Goal: Task Accomplishment & Management: Manage account settings

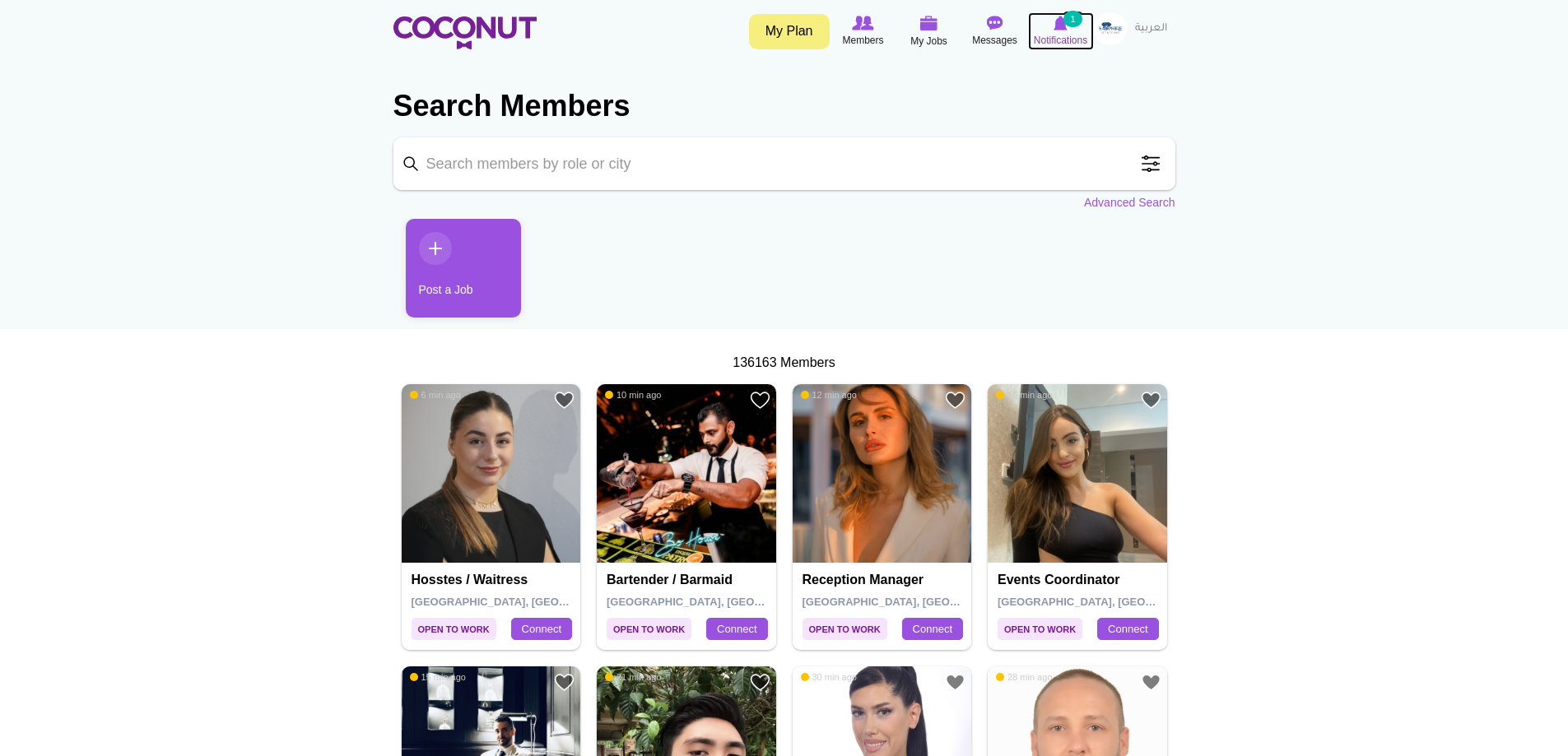
click at [1047, 33] on span "Notifications" at bounding box center [1060, 40] width 53 height 17
click at [1066, 29] on img at bounding box center [1061, 23] width 14 height 15
click at [997, 22] on img at bounding box center [994, 23] width 17 height 15
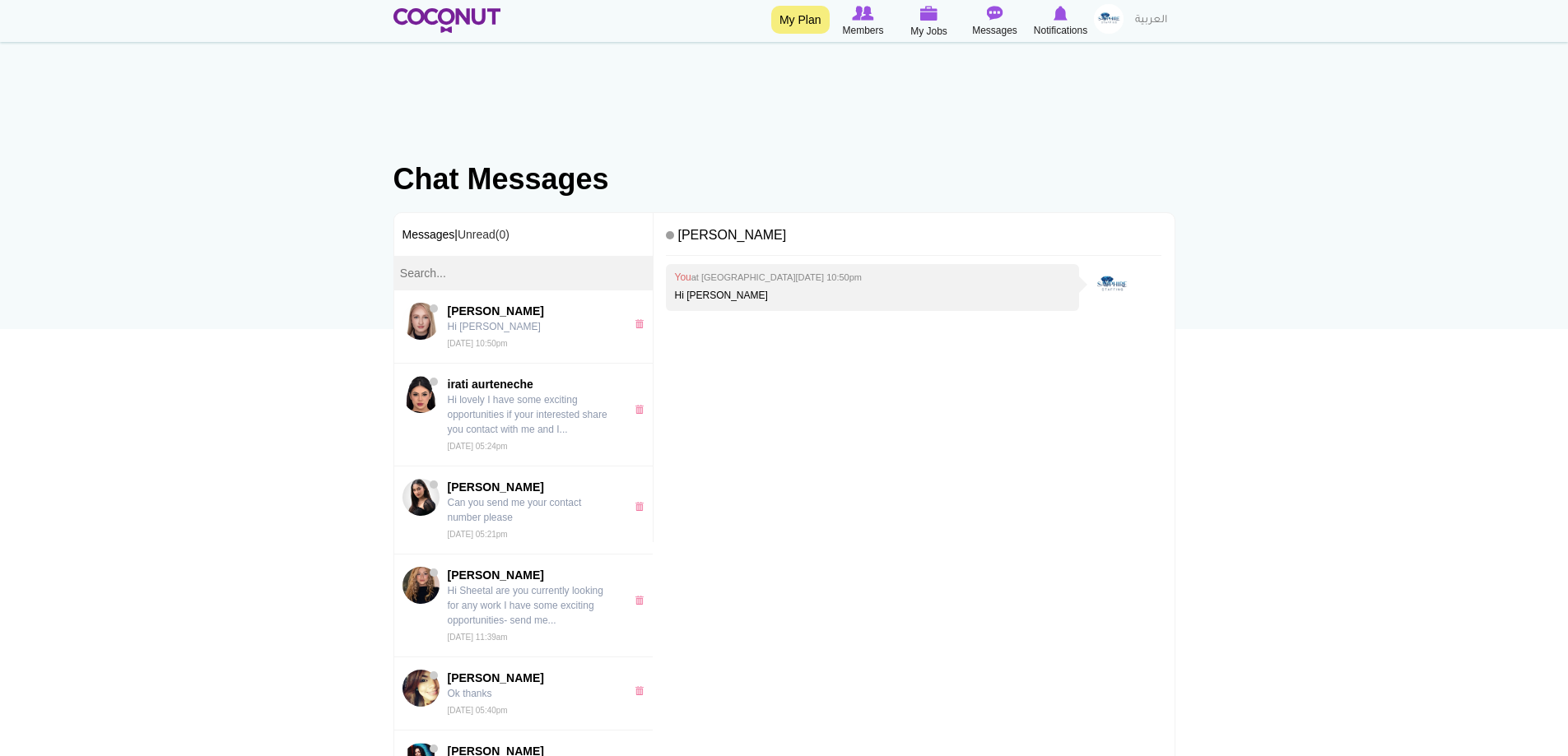
scroll to position [82, 0]
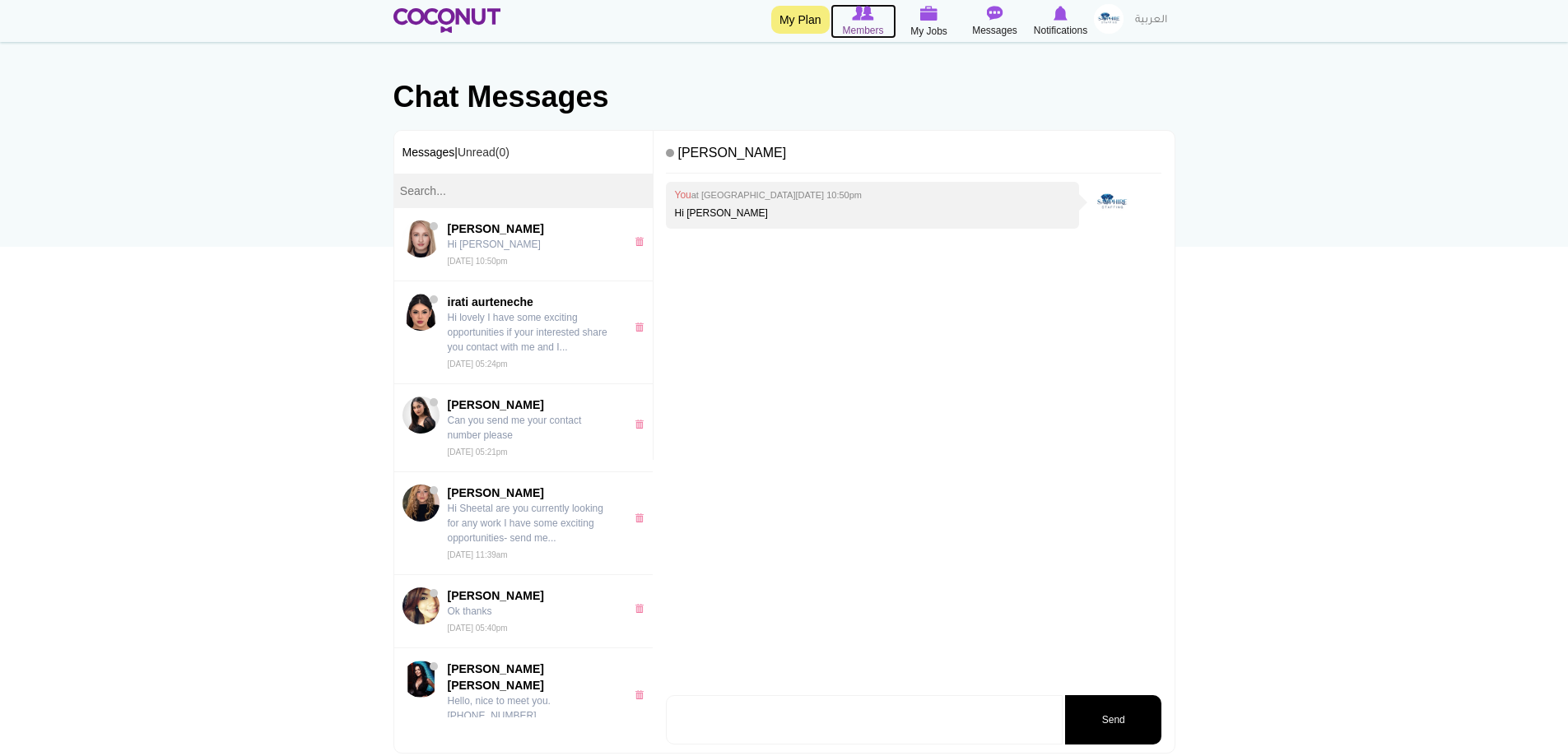
click at [866, 18] on img at bounding box center [863, 13] width 22 height 15
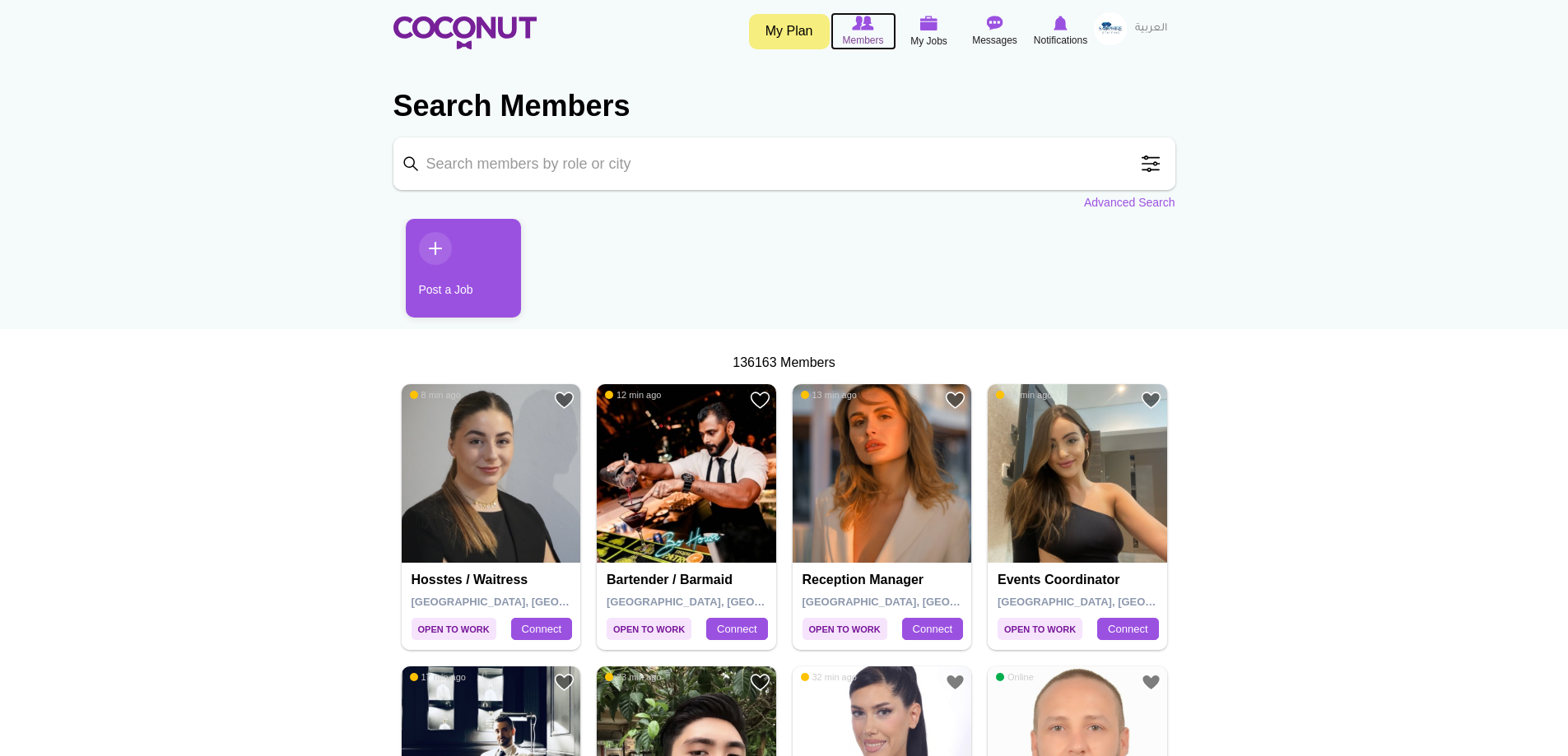
click at [862, 39] on span "Members" at bounding box center [862, 40] width 41 height 17
click at [911, 22] on icon at bounding box center [929, 24] width 63 height 19
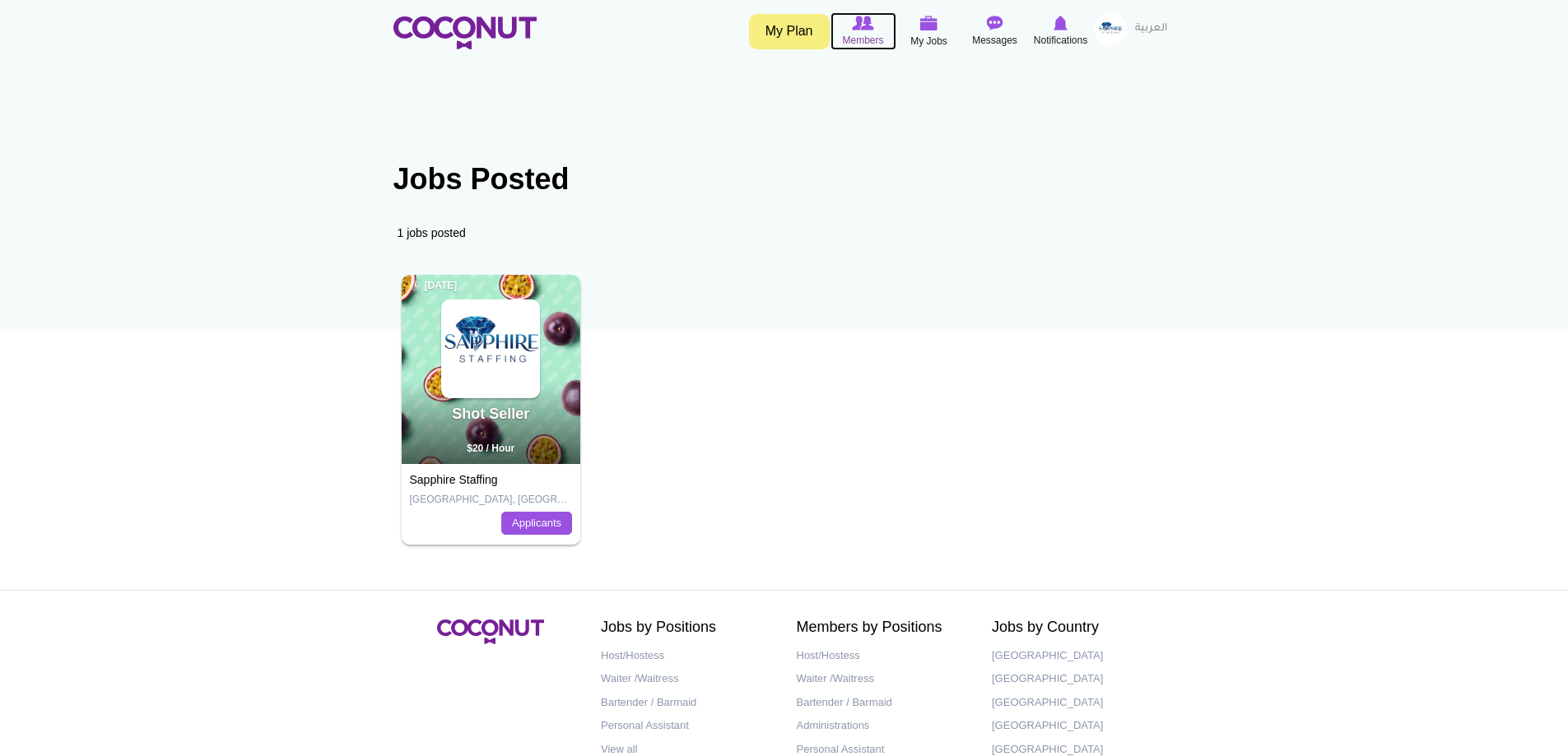
click at [858, 29] on img at bounding box center [863, 23] width 22 height 15
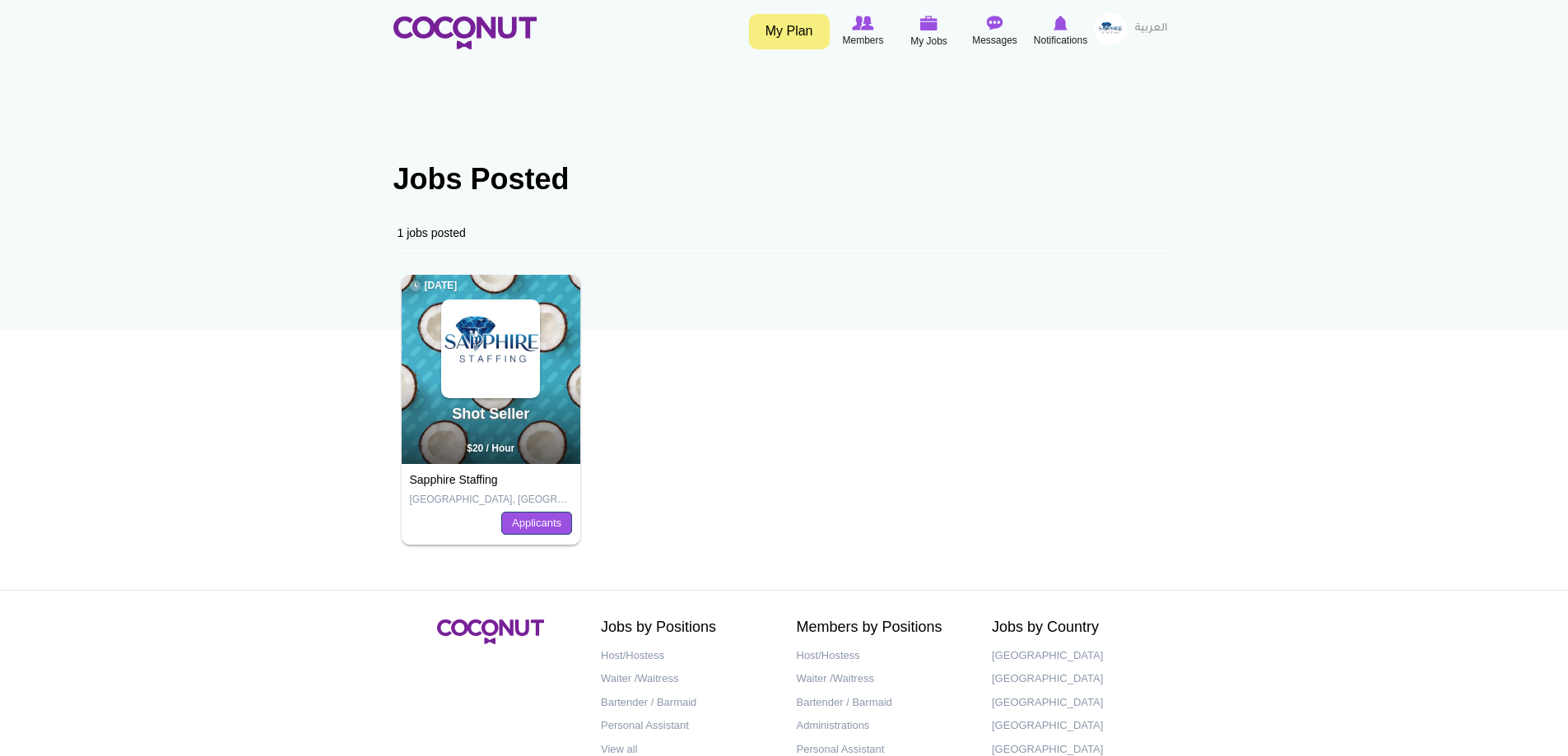
click at [547, 519] on link "Applicants" at bounding box center [536, 523] width 71 height 23
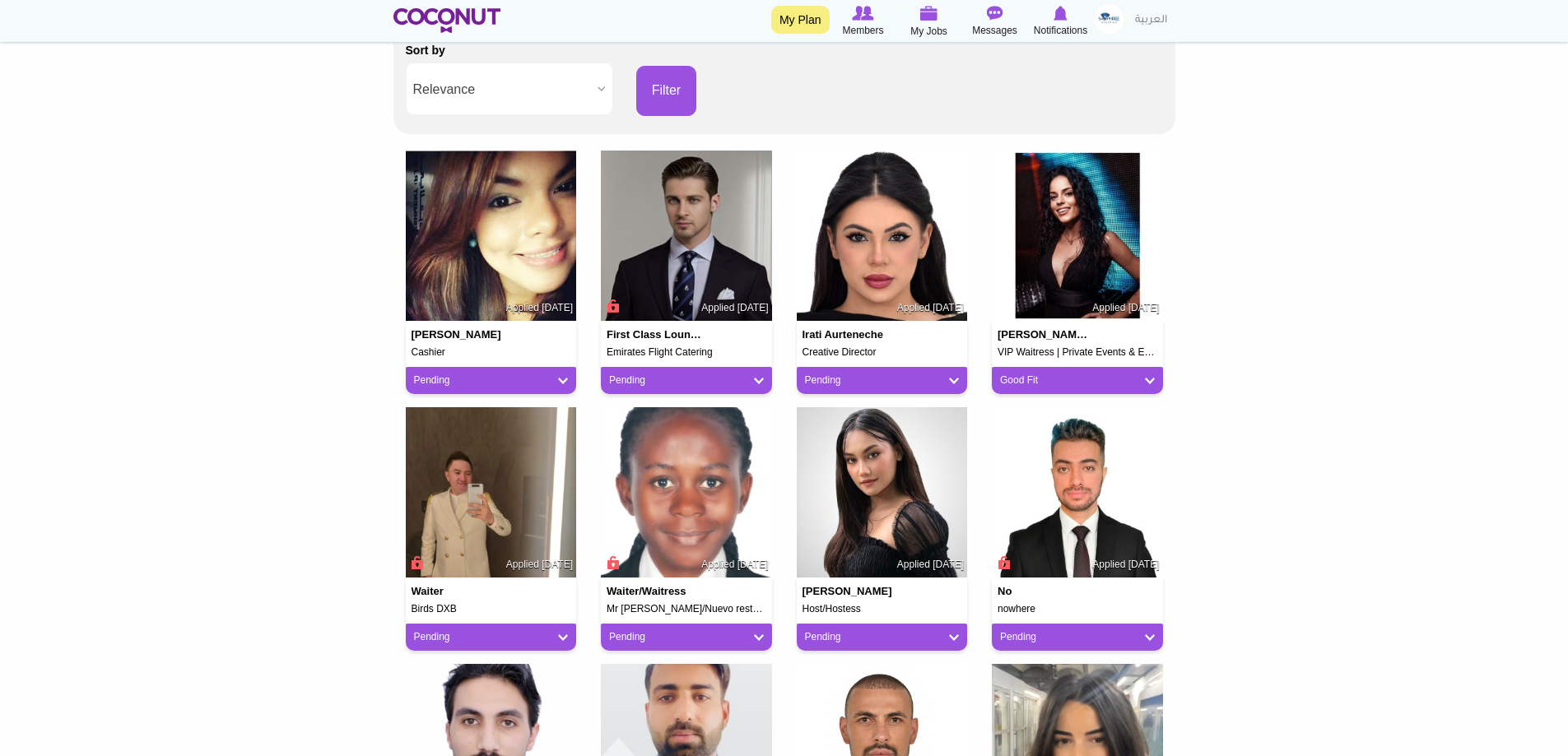
scroll to position [411, 0]
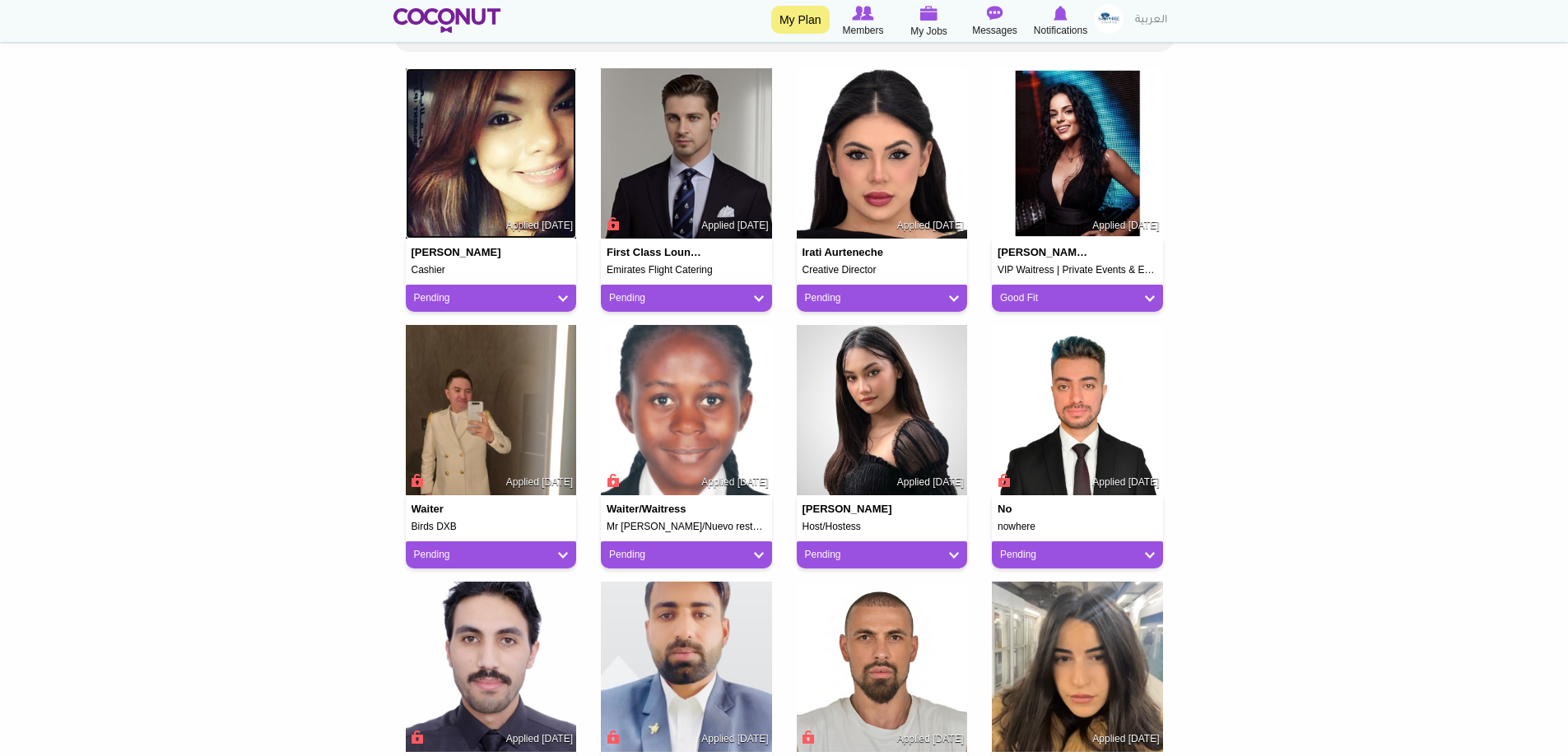
click at [537, 153] on img at bounding box center [492, 154] width 171 height 171
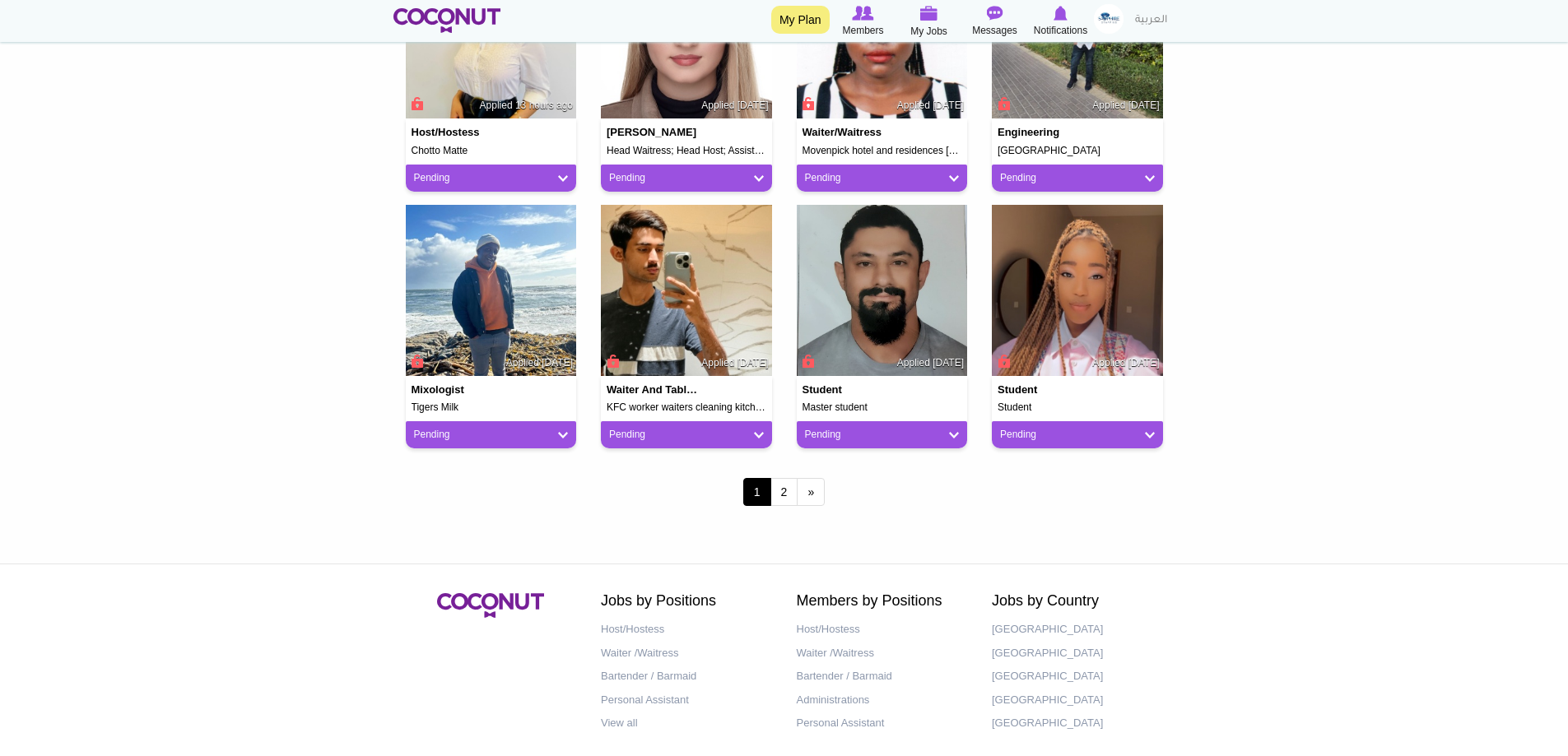
scroll to position [1316, 0]
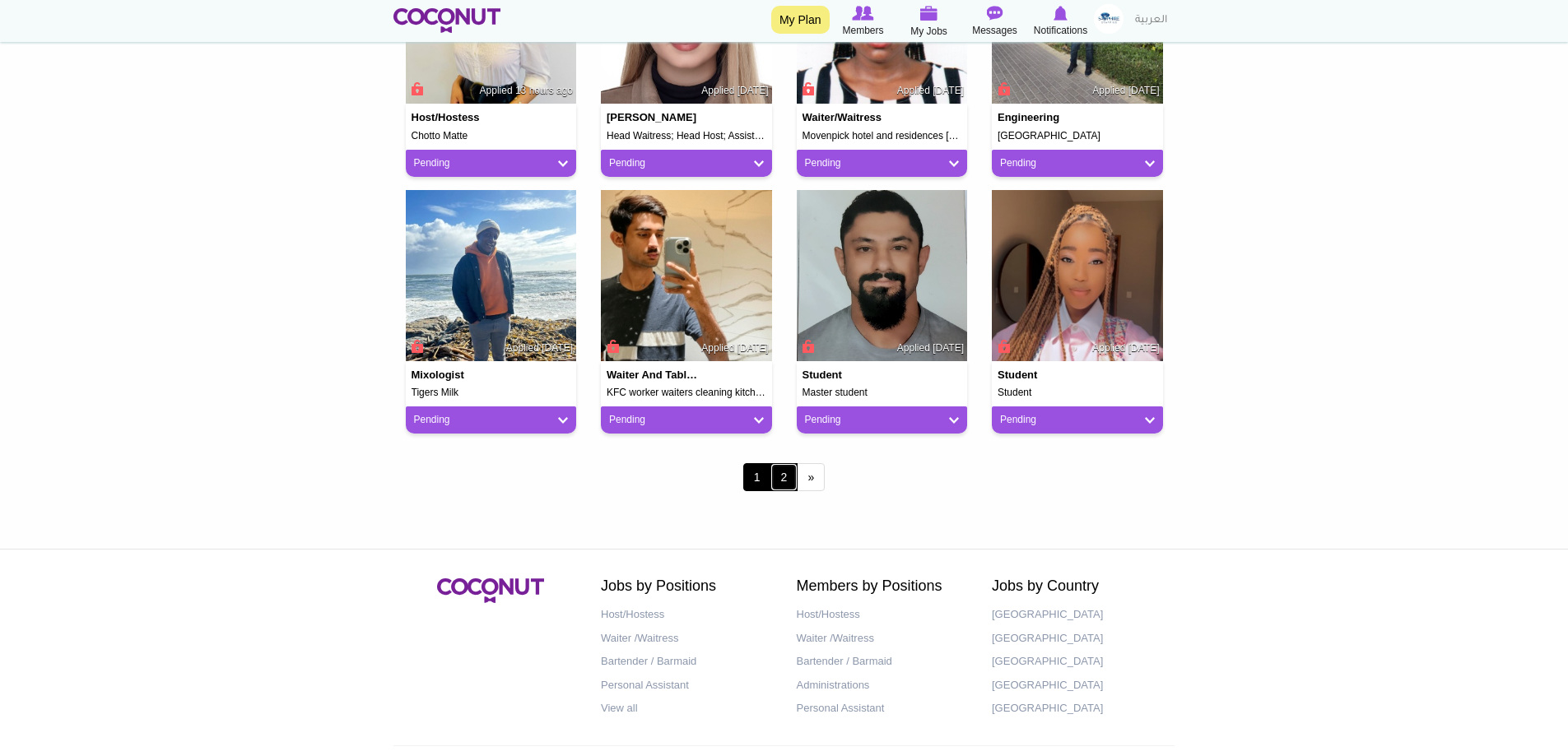
click at [794, 477] on link "2" at bounding box center [784, 478] width 28 height 28
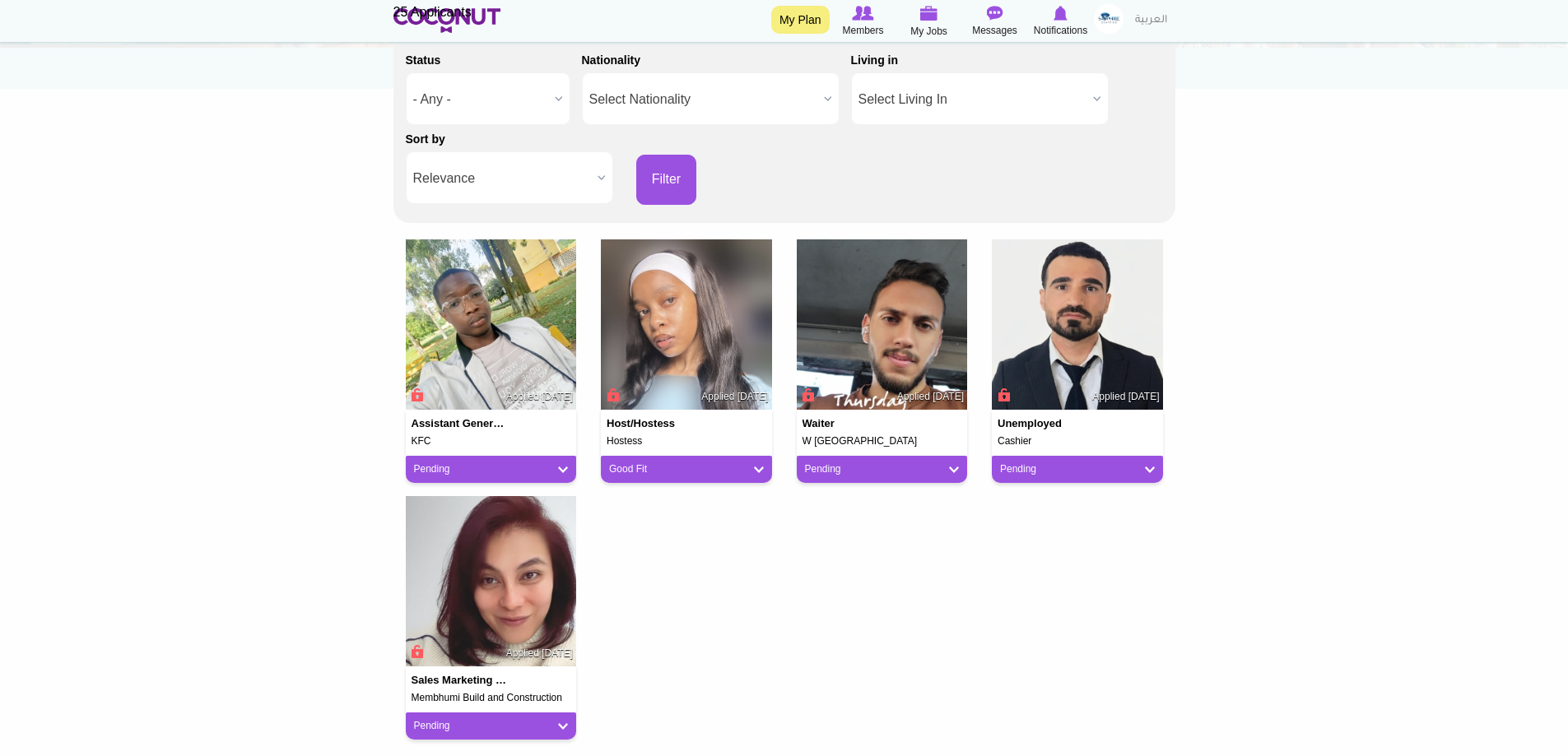
scroll to position [165, 0]
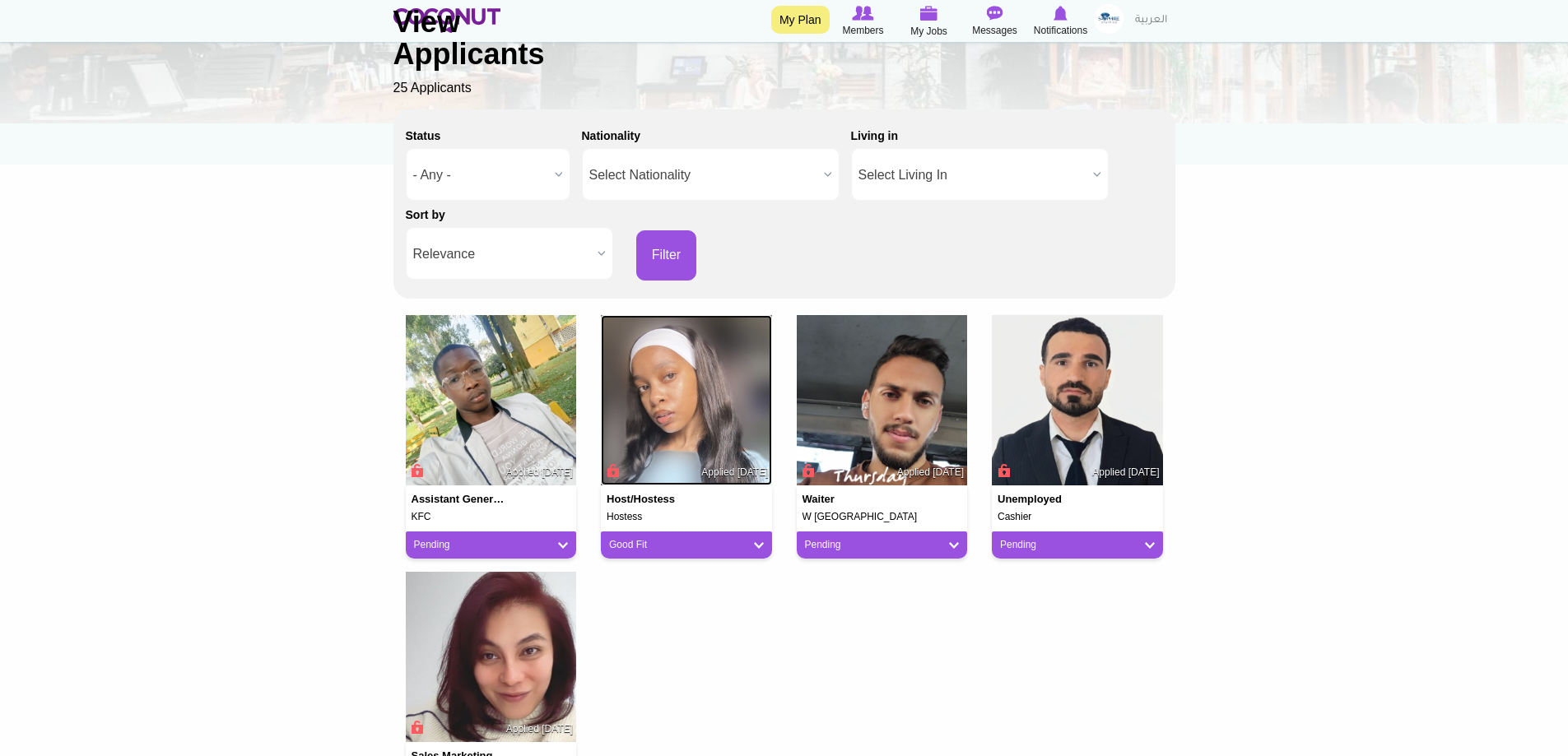
click at [669, 443] on img at bounding box center [686, 401] width 171 height 171
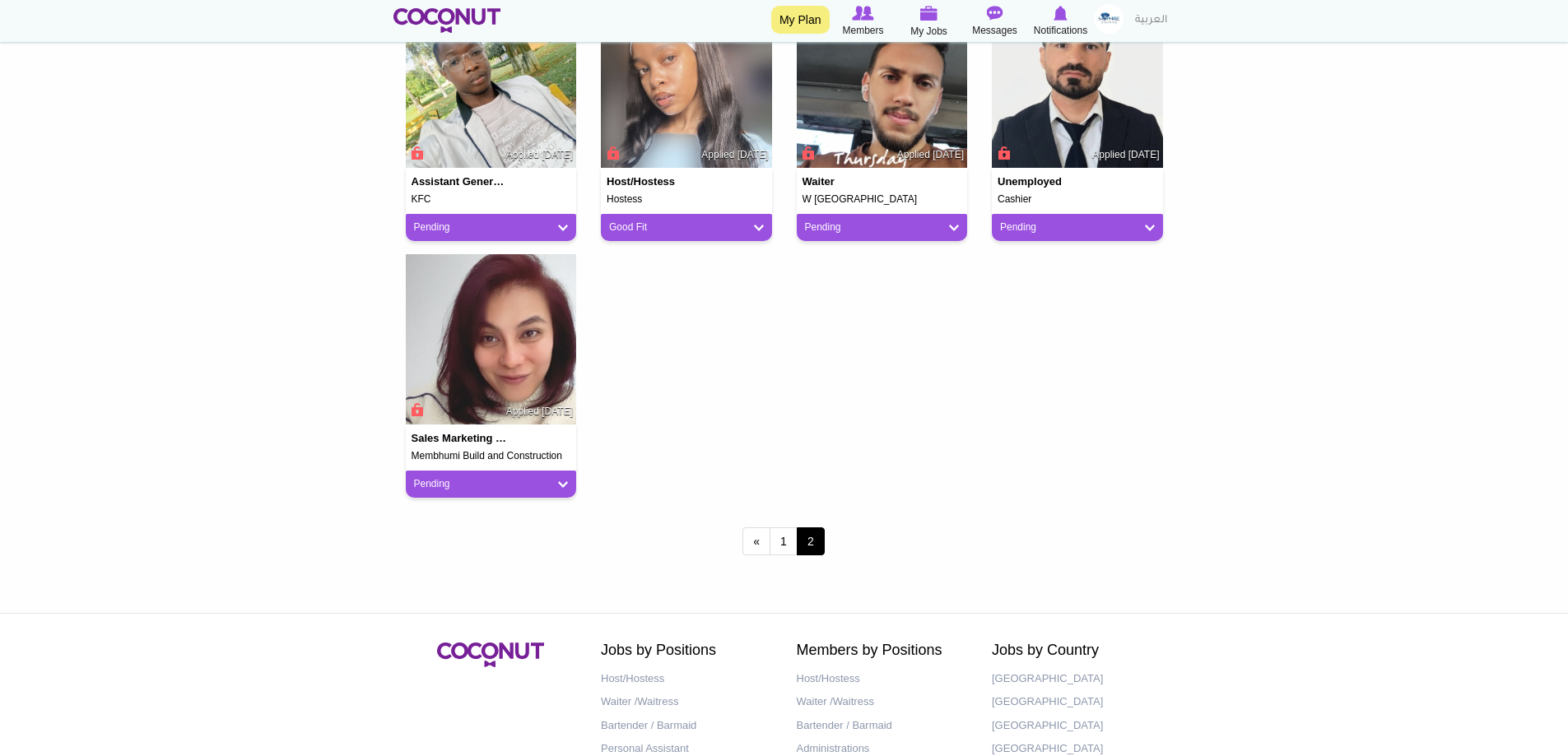
scroll to position [275, 0]
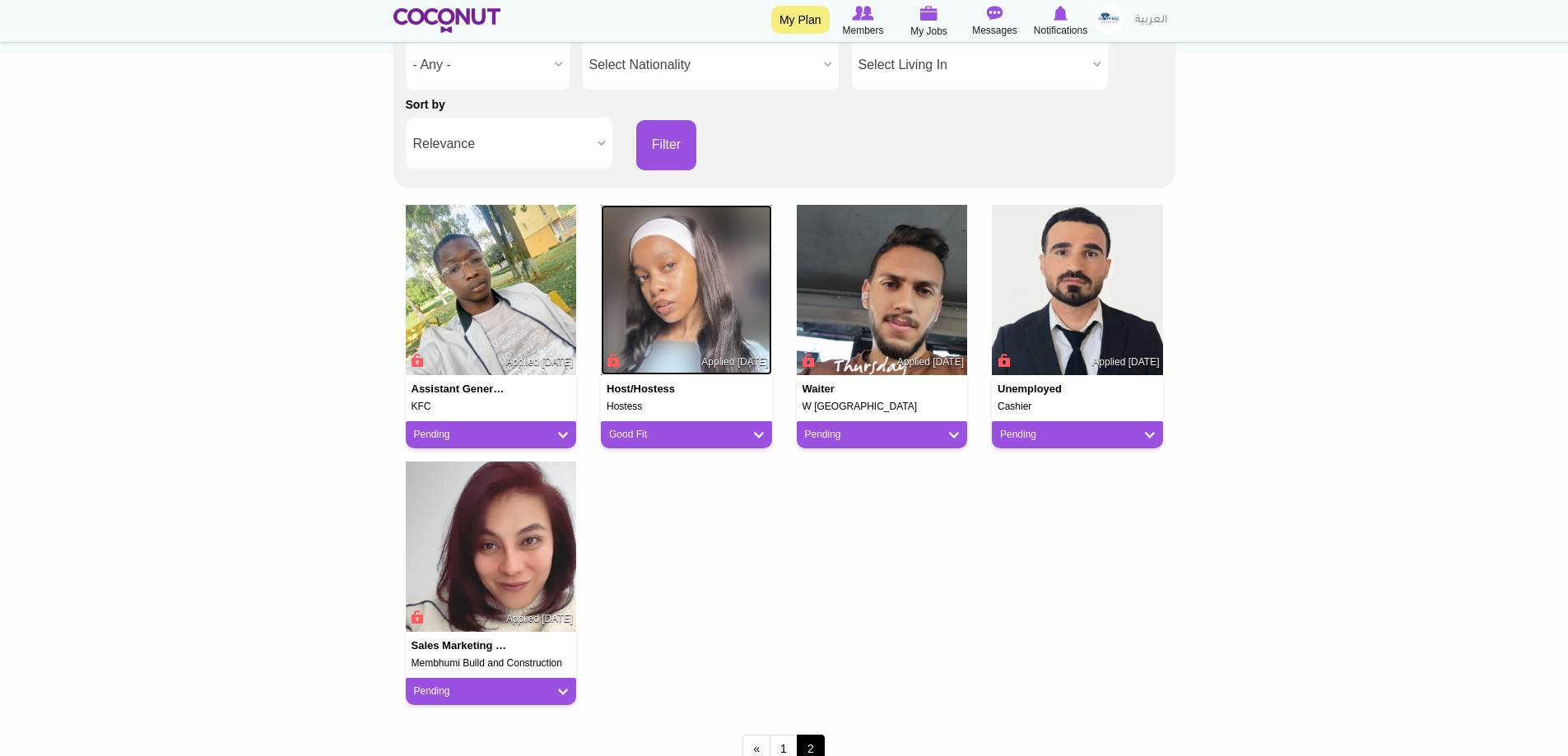
click at [695, 336] on img at bounding box center [686, 291] width 171 height 171
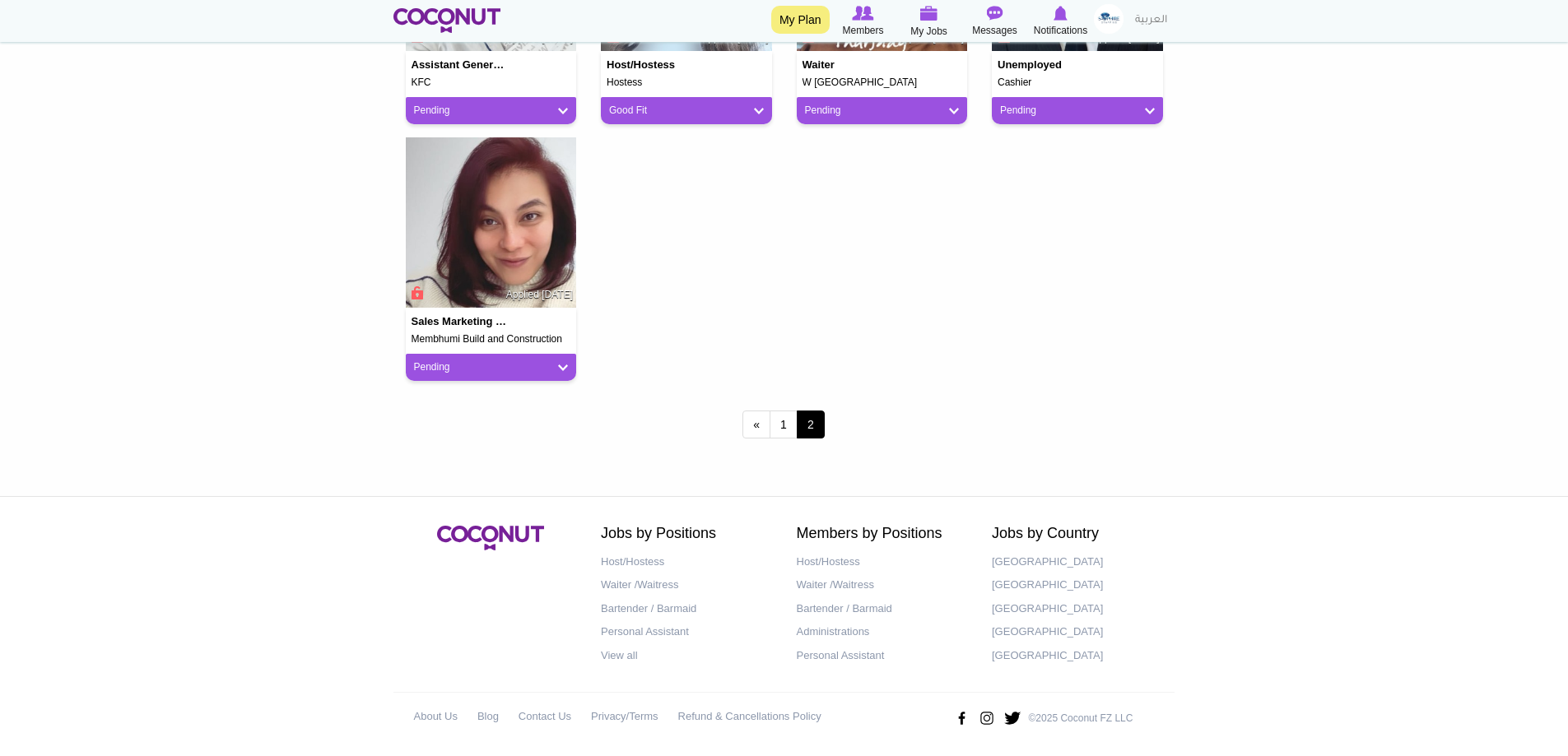
scroll to position [604, 0]
